Goal: Transaction & Acquisition: Subscribe to service/newsletter

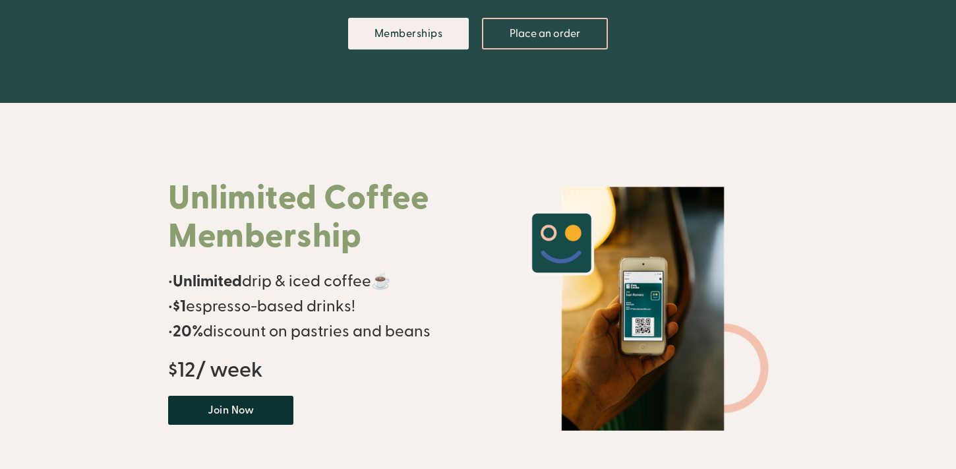
scroll to position [287, 0]
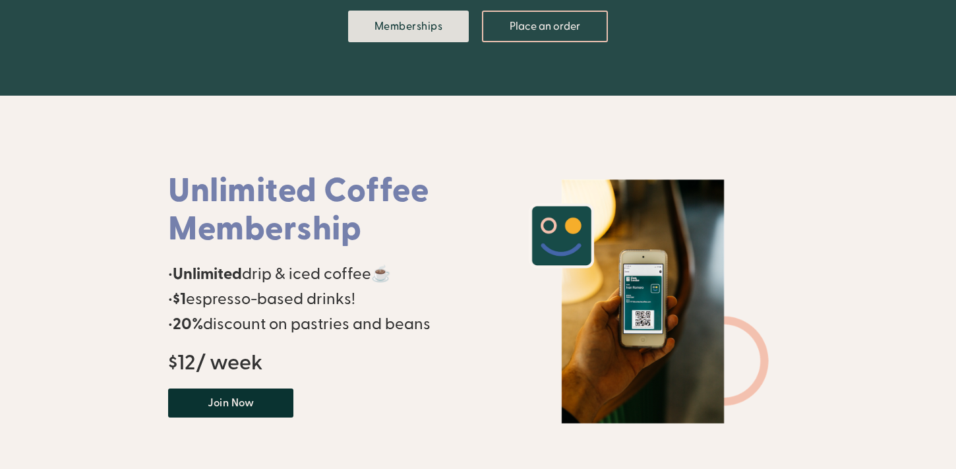
click at [374, 23] on link "Memberships" at bounding box center [408, 27] width 121 height 32
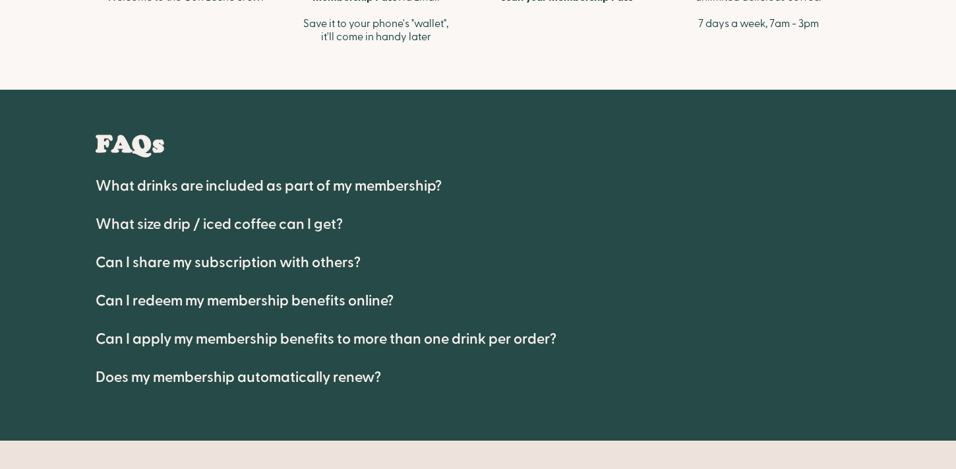
scroll to position [914, 0]
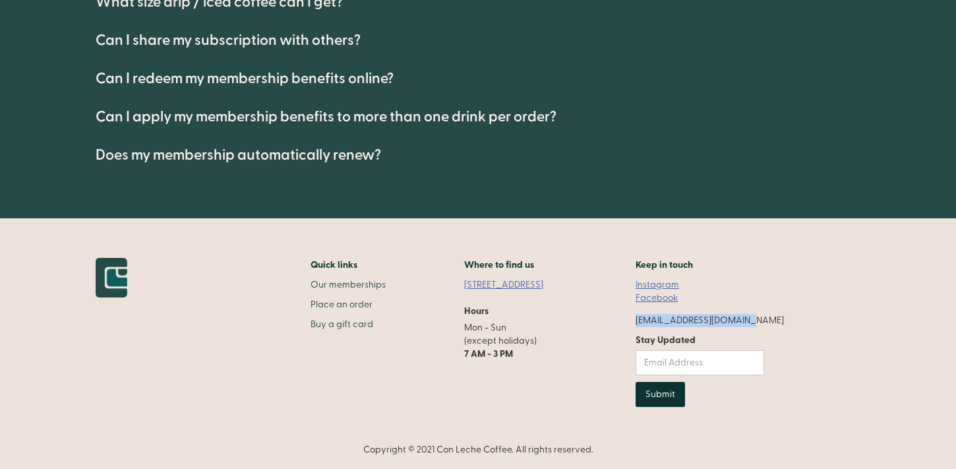
drag, startPoint x: 784, startPoint y: 317, endPoint x: 656, endPoint y: 317, distance: 127.9
click at [656, 317] on div "Quick links Our memberships Place an order Buy a gift card Where to find us 181…" at bounding box center [478, 357] width 765 height 198
copy div "[EMAIL_ADDRESS][DOMAIN_NAME]"
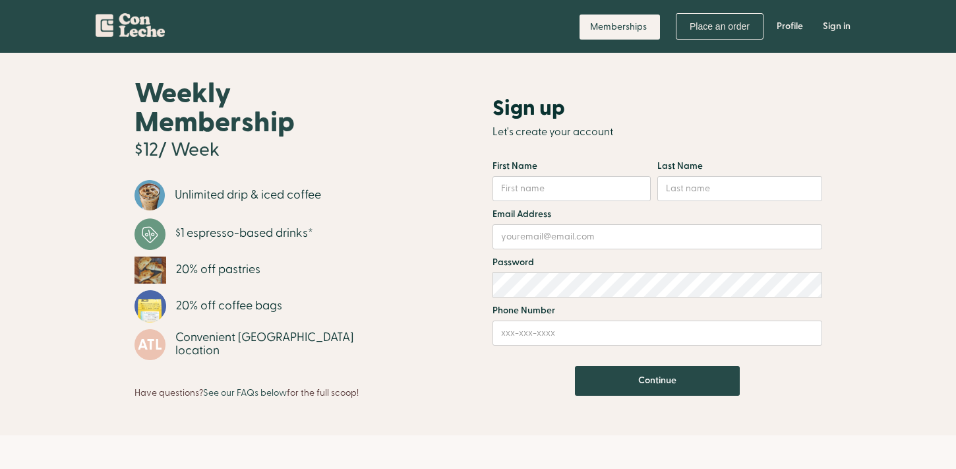
click at [156, 24] on img "home" at bounding box center [130, 23] width 69 height 28
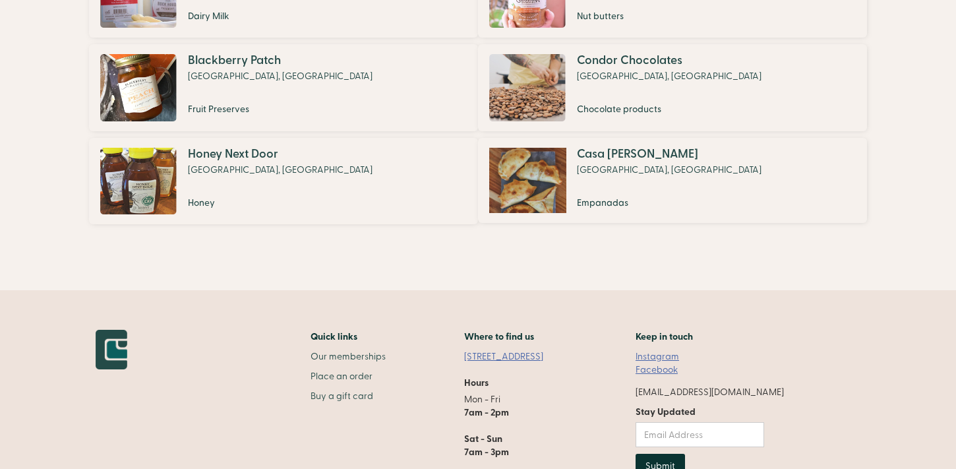
scroll to position [1118, 0]
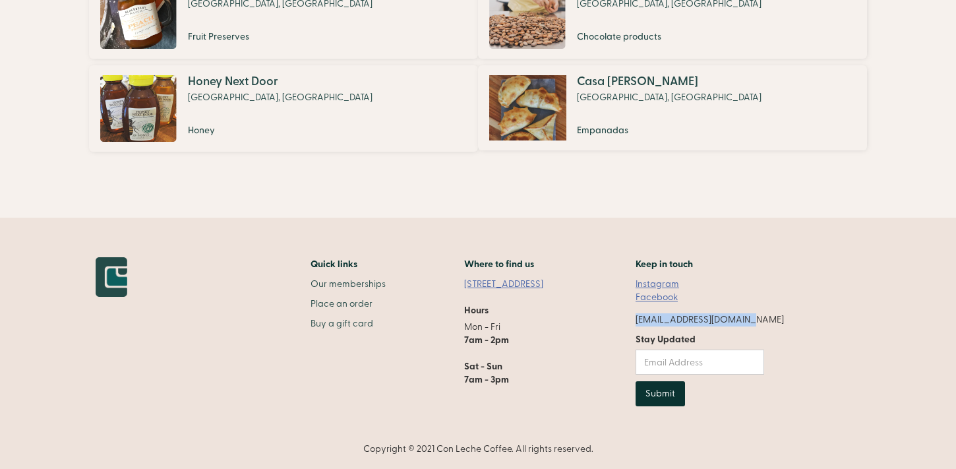
drag, startPoint x: 784, startPoint y: 317, endPoint x: 668, endPoint y: 316, distance: 116.7
click at [668, 316] on div "Quick links Our memberships Place an order Buy a gift card Where to find us [ST…" at bounding box center [478, 356] width 765 height 198
copy div "[EMAIL_ADDRESS][DOMAIN_NAME]"
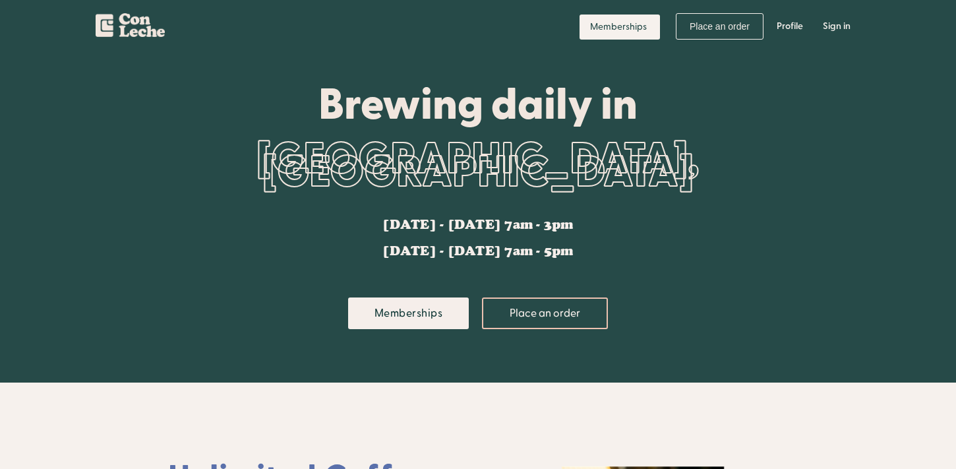
scroll to position [1118, 0]
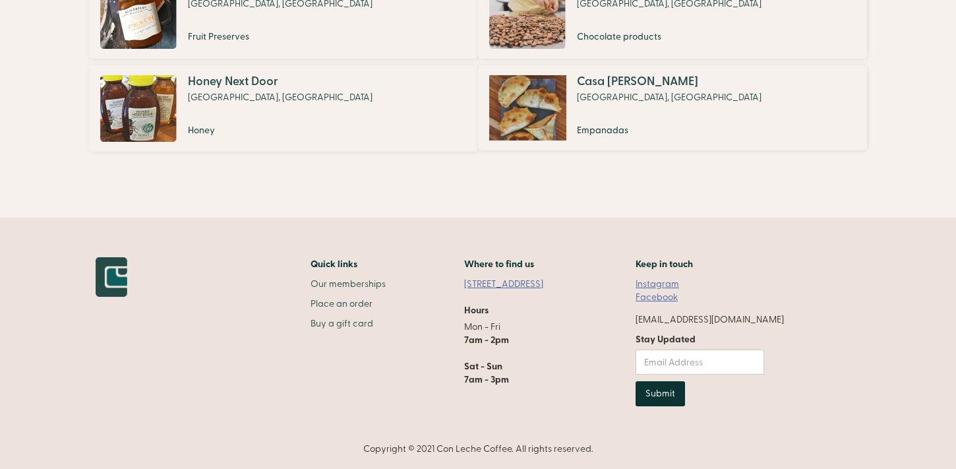
click at [679, 279] on link "Instagram" at bounding box center [656, 283] width 43 height 13
